Goal: Information Seeking & Learning: Learn about a topic

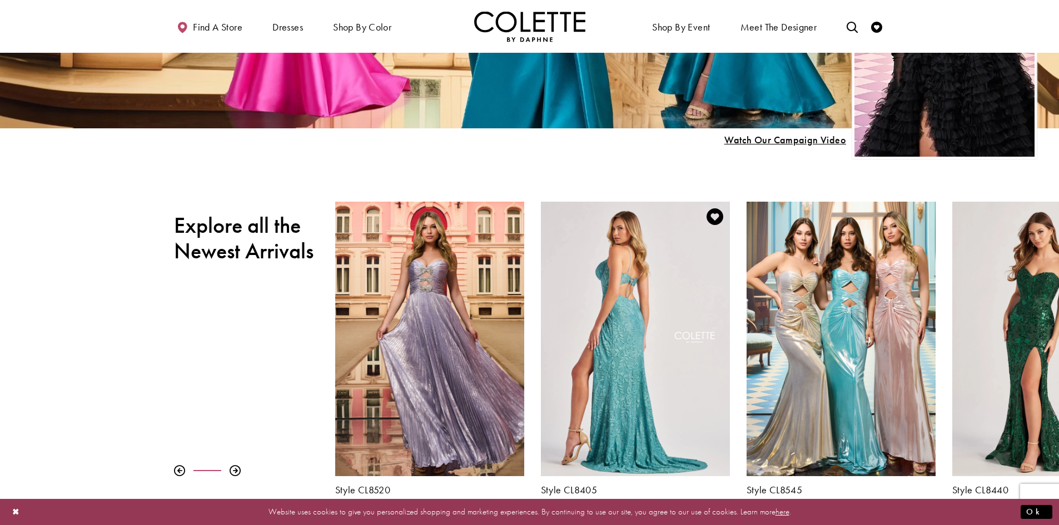
scroll to position [389, 0]
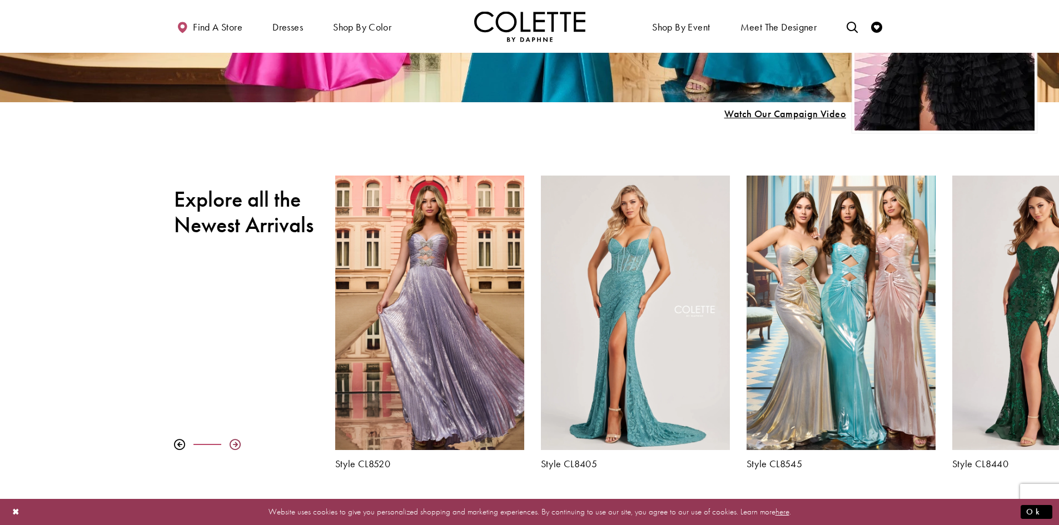
click at [236, 445] on div at bounding box center [235, 444] width 11 height 11
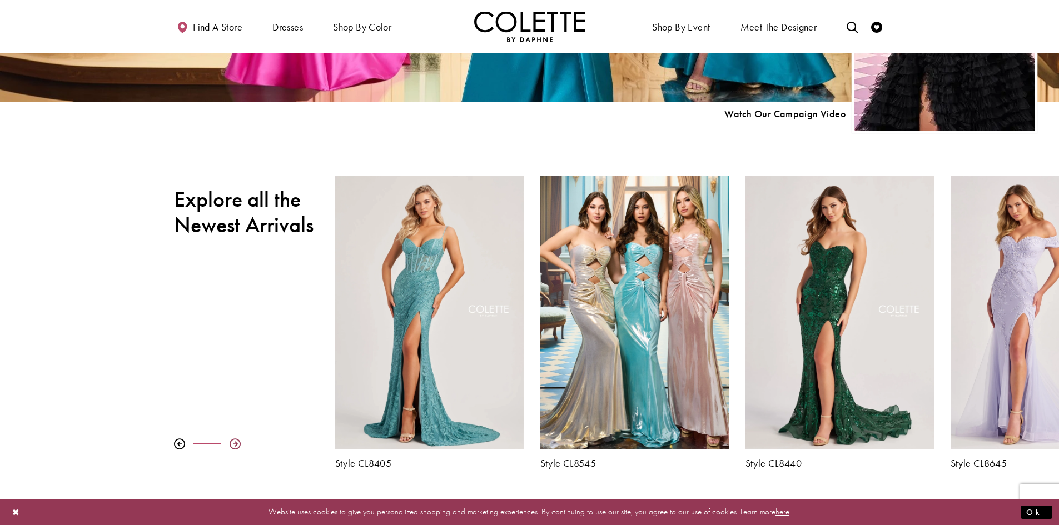
click at [237, 445] on div at bounding box center [235, 444] width 11 height 11
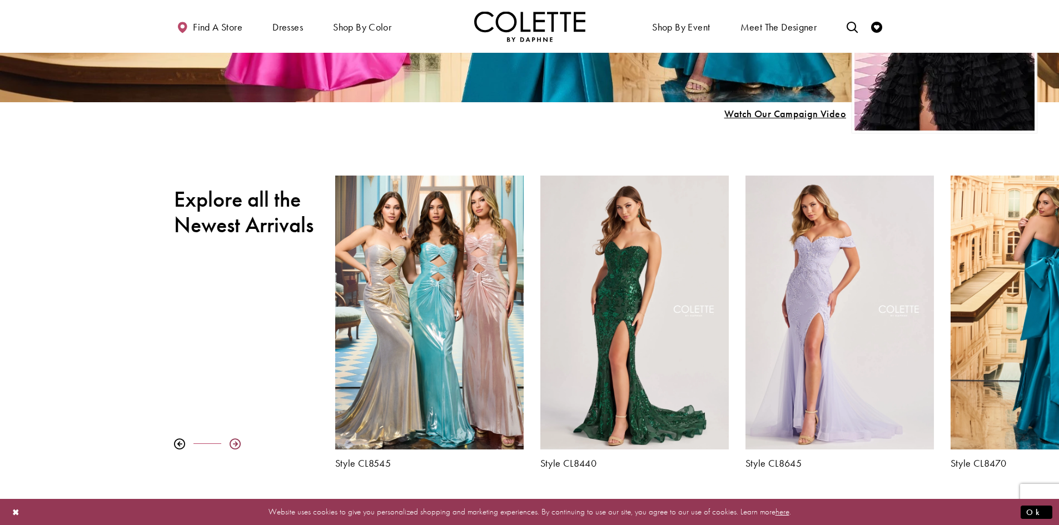
click at [237, 444] on div at bounding box center [235, 444] width 11 height 11
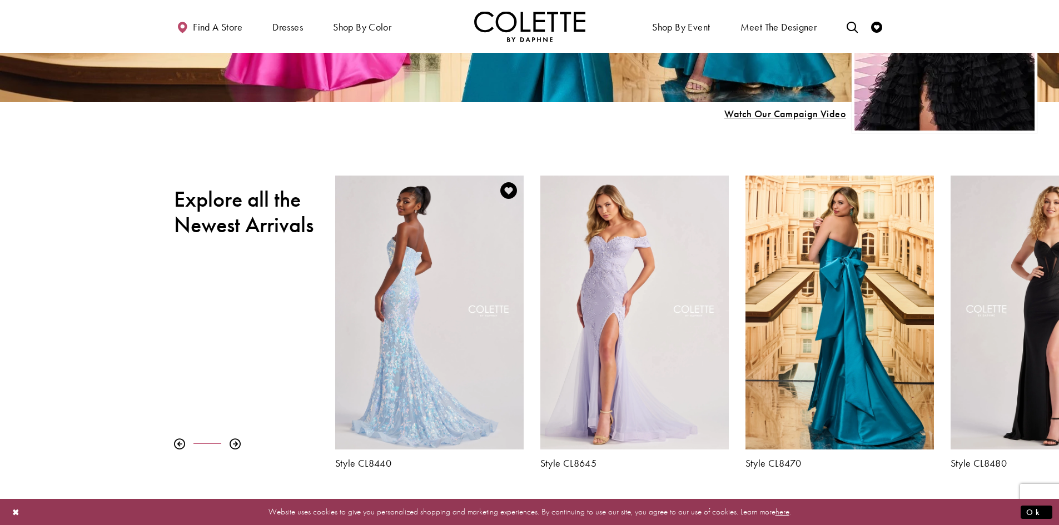
click at [424, 312] on div "Visit Colette by Daphne Style No. CL8440 Page" at bounding box center [429, 313] width 188 height 274
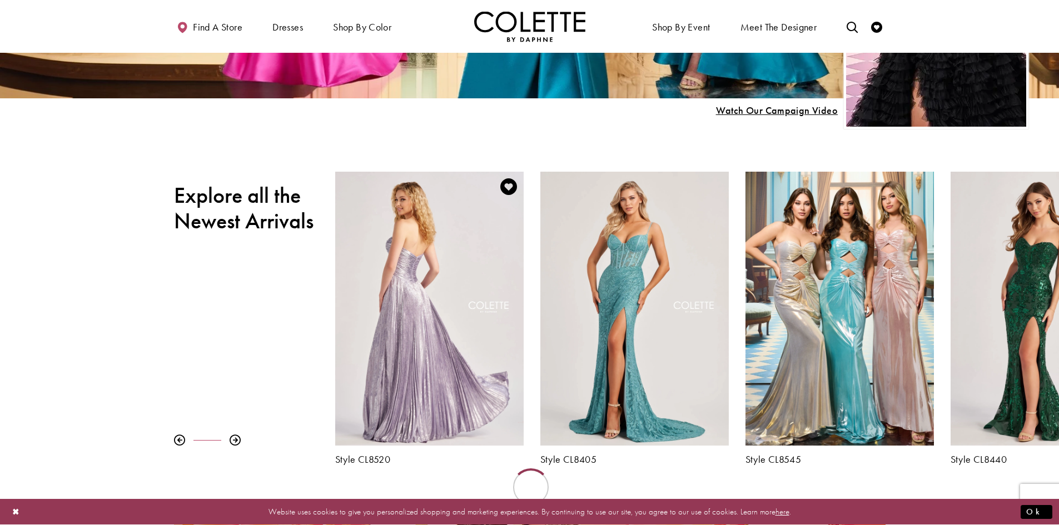
scroll to position [389, 0]
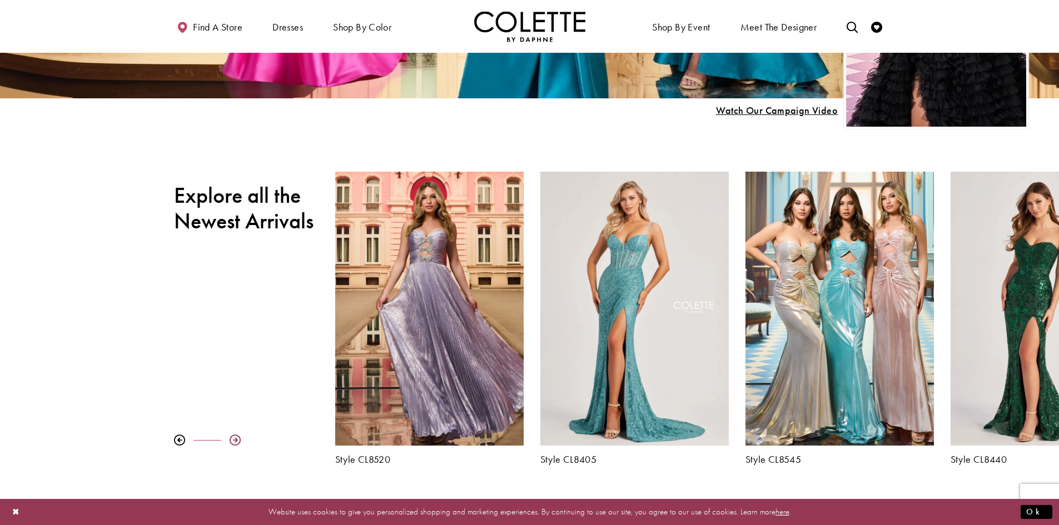
click at [233, 441] on div at bounding box center [235, 440] width 11 height 11
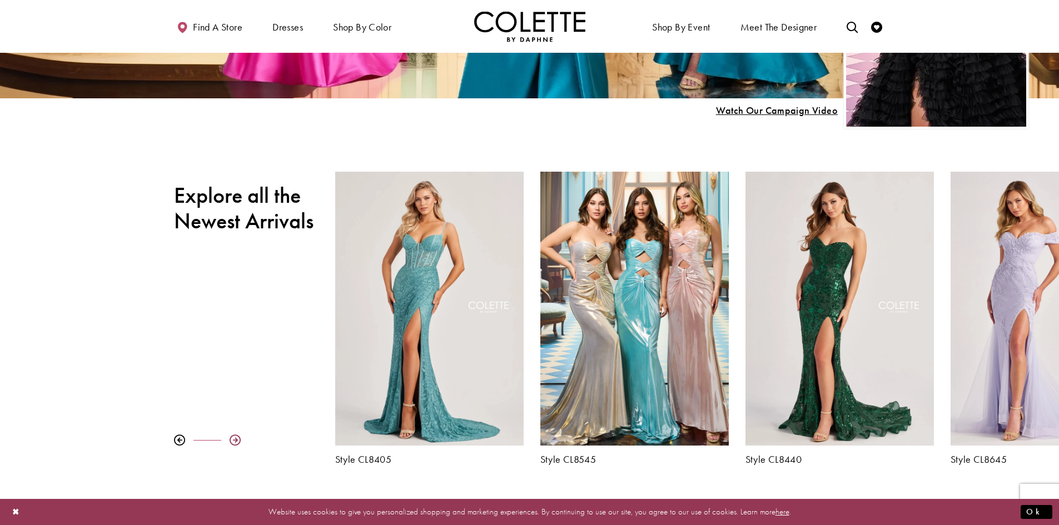
click at [233, 441] on div at bounding box center [235, 440] width 11 height 11
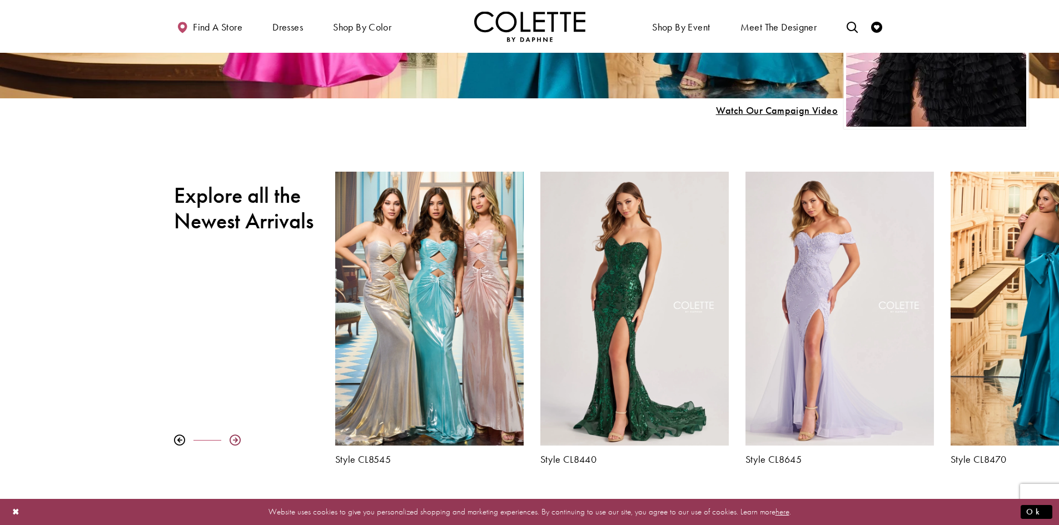
click at [233, 441] on div at bounding box center [235, 440] width 11 height 11
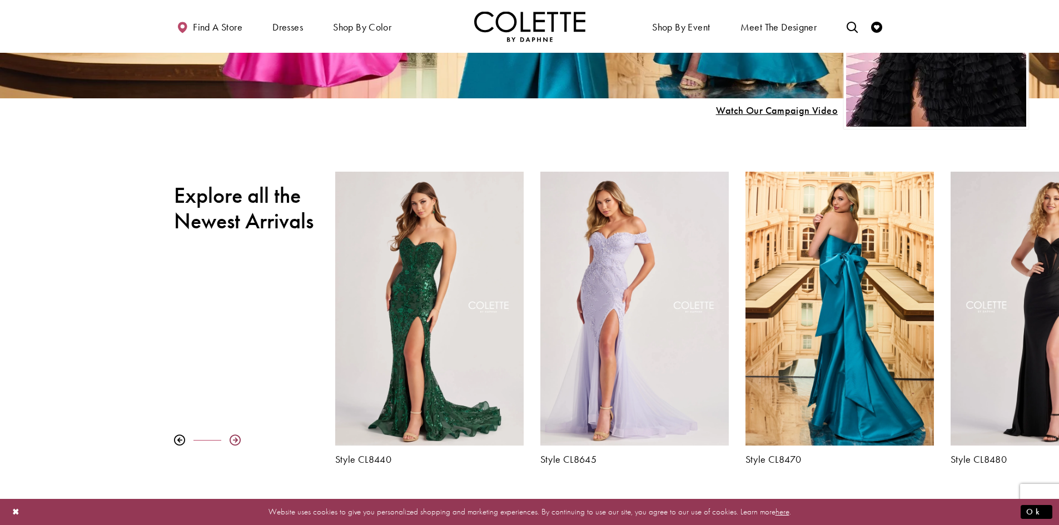
click at [233, 441] on div at bounding box center [235, 440] width 11 height 11
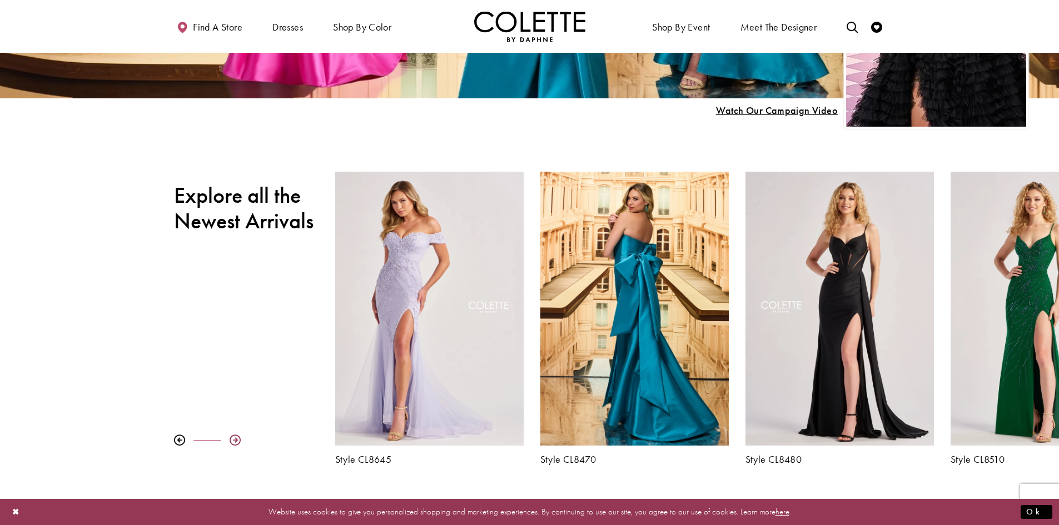
click at [233, 440] on div at bounding box center [235, 440] width 11 height 11
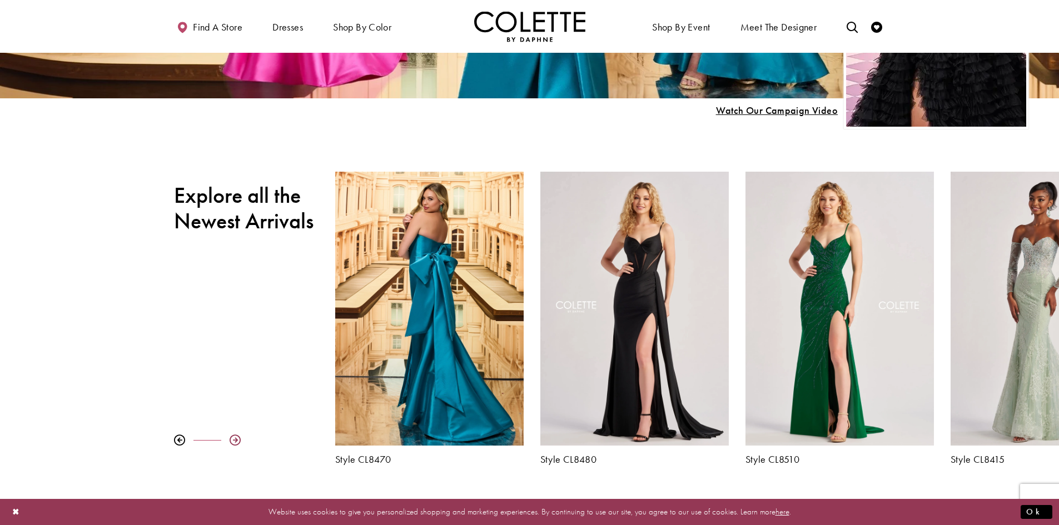
click at [233, 440] on div at bounding box center [235, 440] width 11 height 11
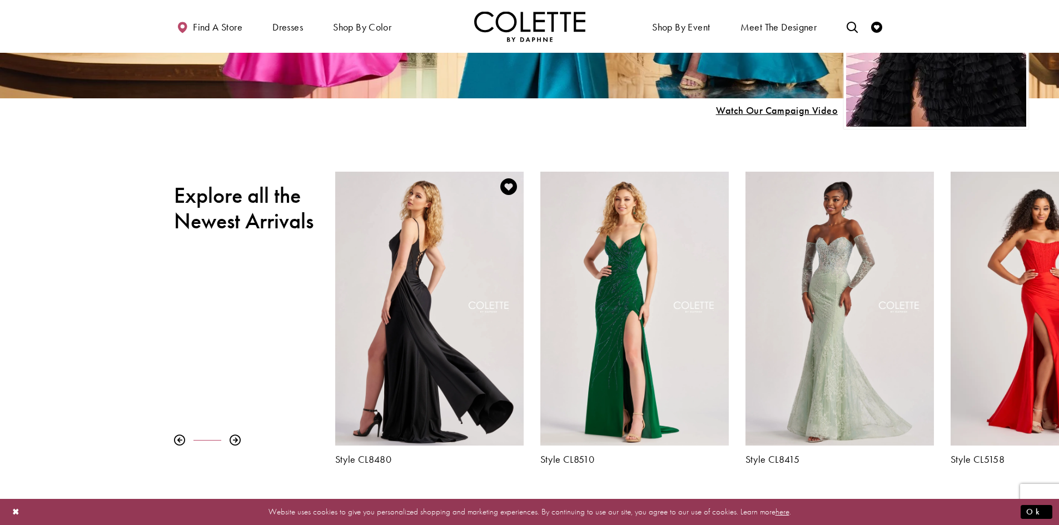
click at [436, 281] on div "Visit Colette by Daphne Style No. CL8480 Page" at bounding box center [429, 309] width 188 height 274
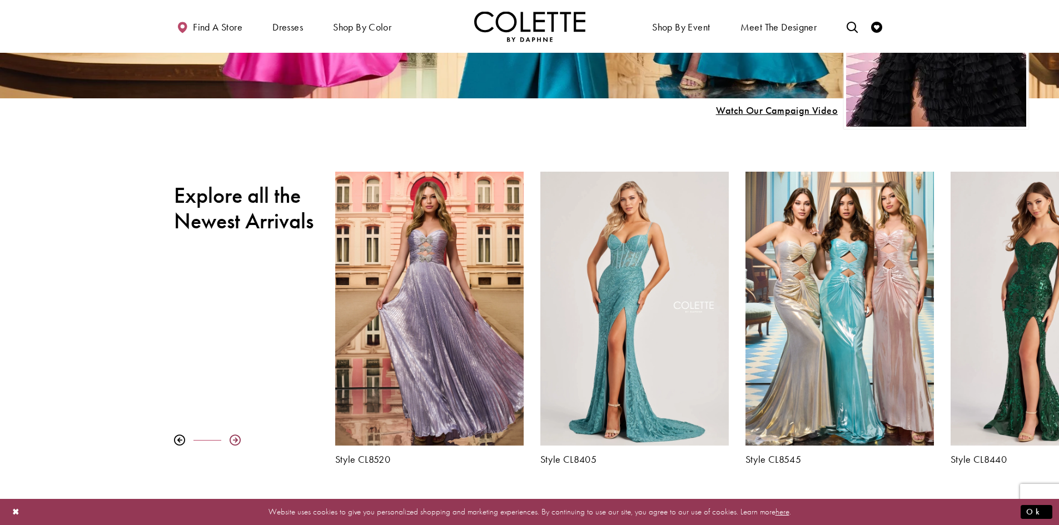
click at [236, 441] on div at bounding box center [235, 440] width 11 height 11
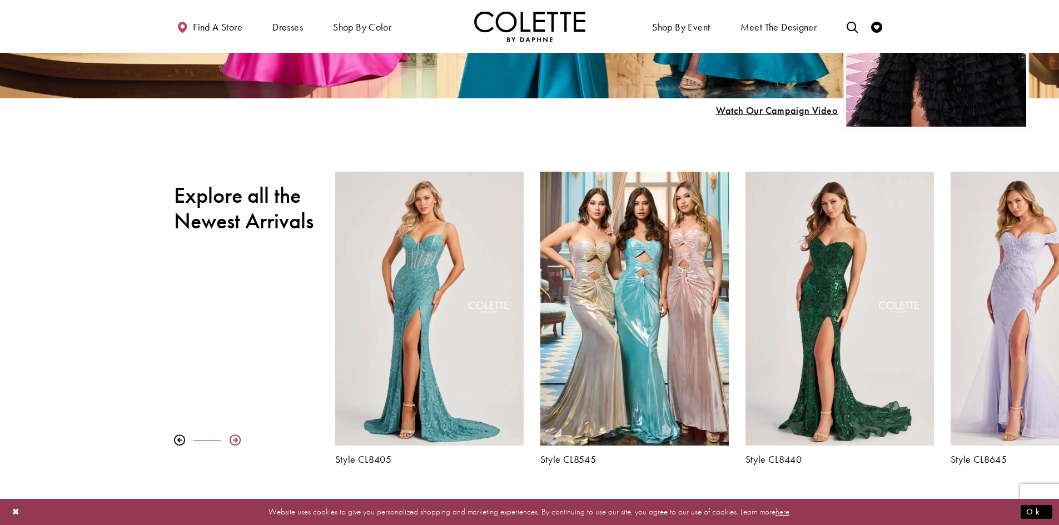
click at [236, 441] on div at bounding box center [235, 440] width 11 height 11
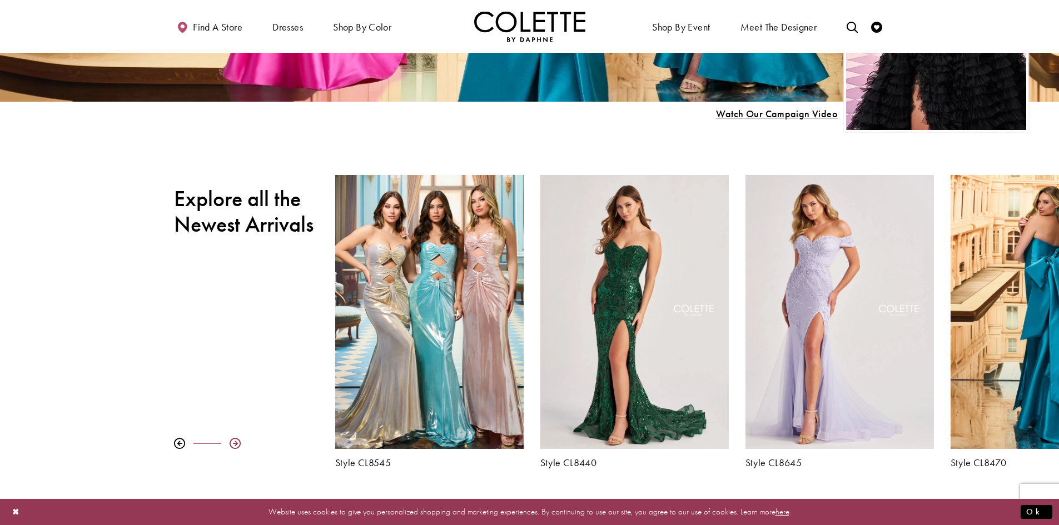
click at [236, 441] on div at bounding box center [235, 443] width 11 height 11
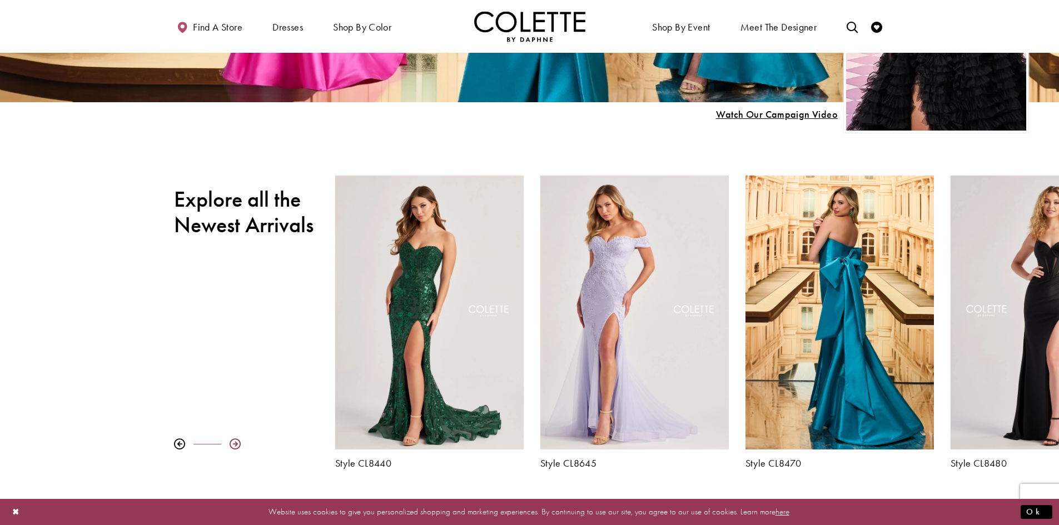
click at [236, 441] on div at bounding box center [235, 444] width 11 height 11
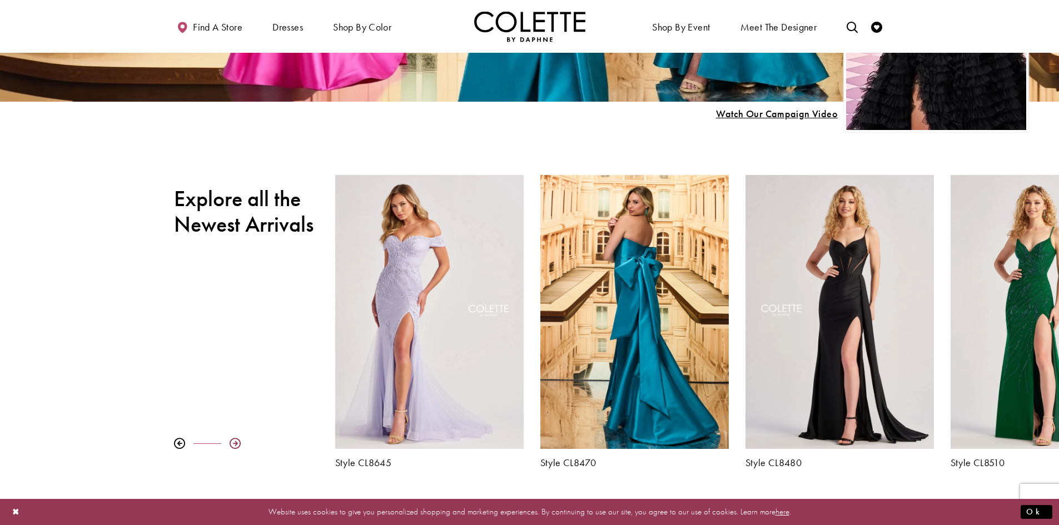
scroll to position [385, 0]
click at [236, 441] on div at bounding box center [235, 444] width 11 height 11
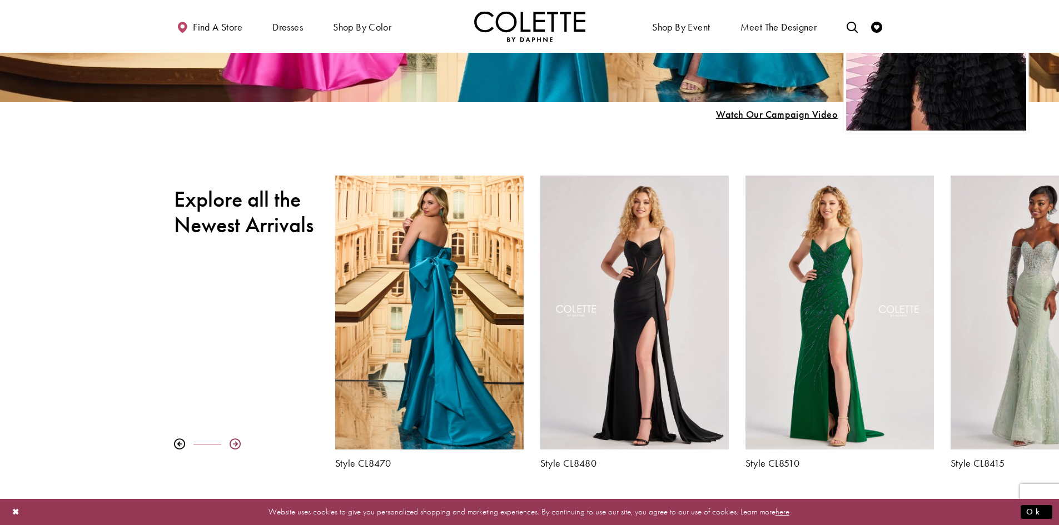
click at [236, 441] on div at bounding box center [235, 444] width 11 height 11
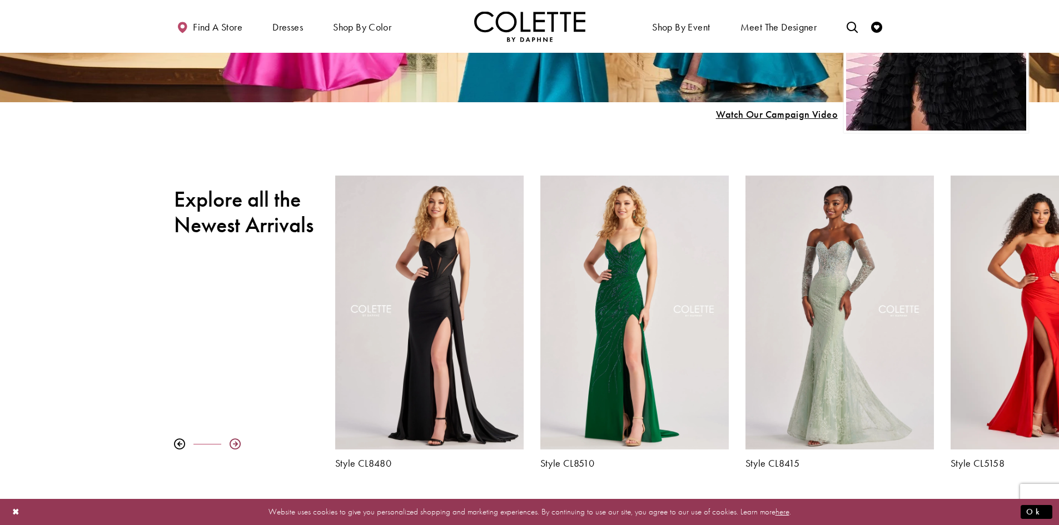
click at [236, 441] on div at bounding box center [235, 444] width 11 height 11
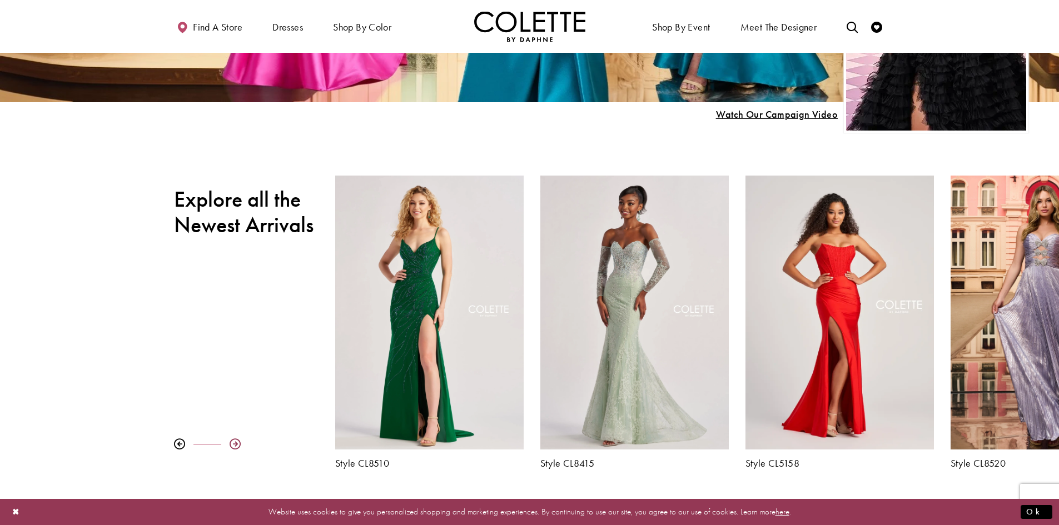
click at [236, 441] on div at bounding box center [235, 444] width 11 height 11
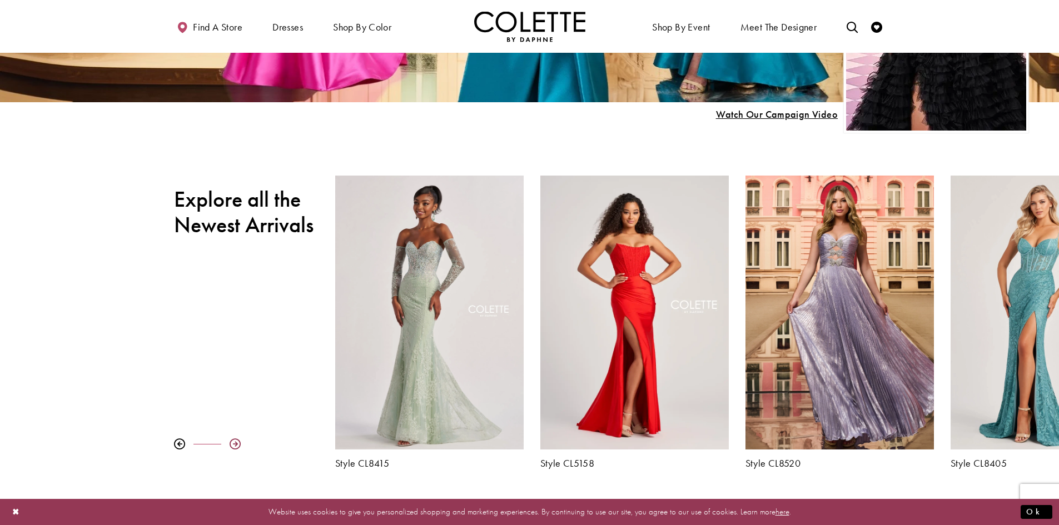
click at [236, 441] on div at bounding box center [235, 444] width 11 height 11
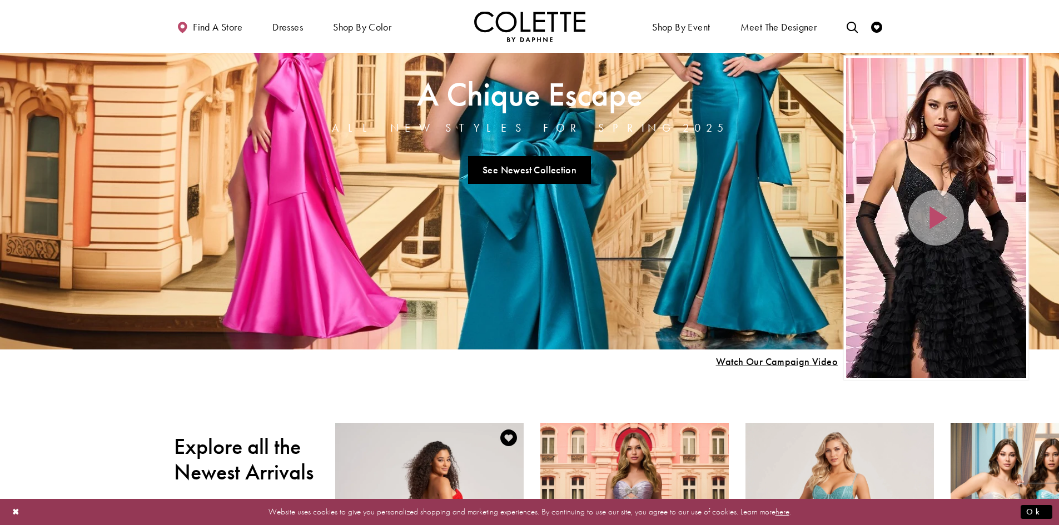
scroll to position [330, 0]
